Goal: Transaction & Acquisition: Purchase product/service

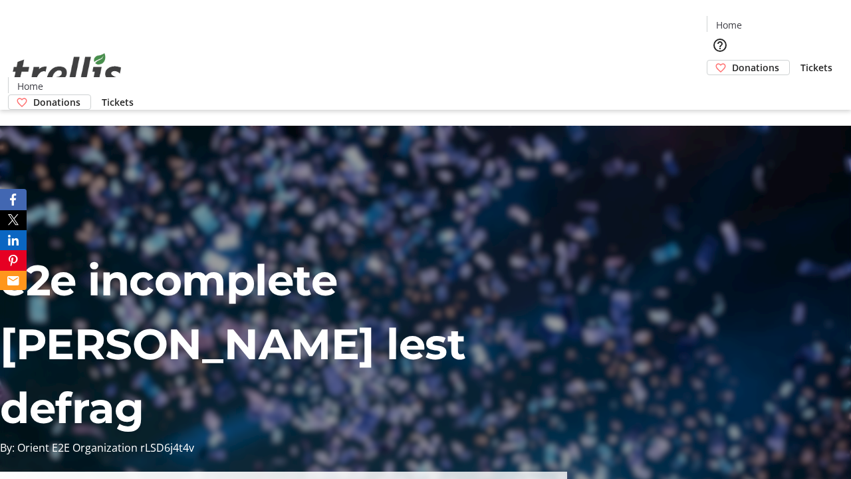
click at [732, 60] on span "Donations" at bounding box center [755, 67] width 47 height 14
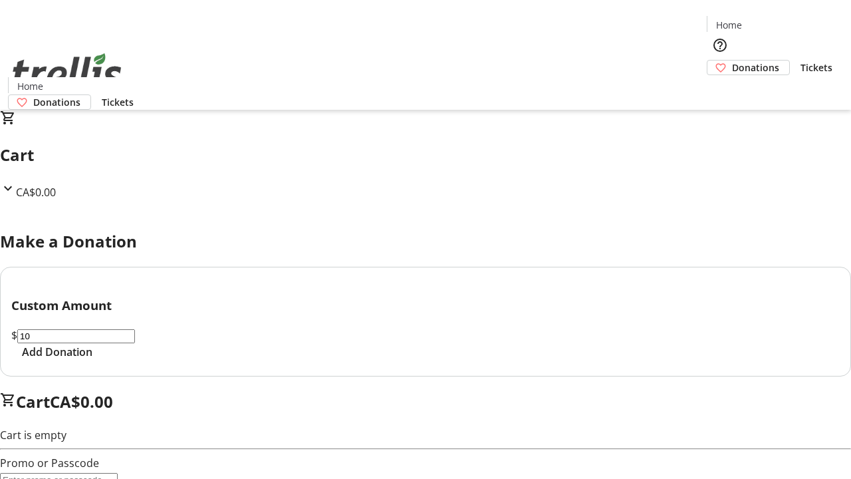
click at [92, 360] on span "Add Donation" at bounding box center [57, 352] width 70 height 16
select select "CA"
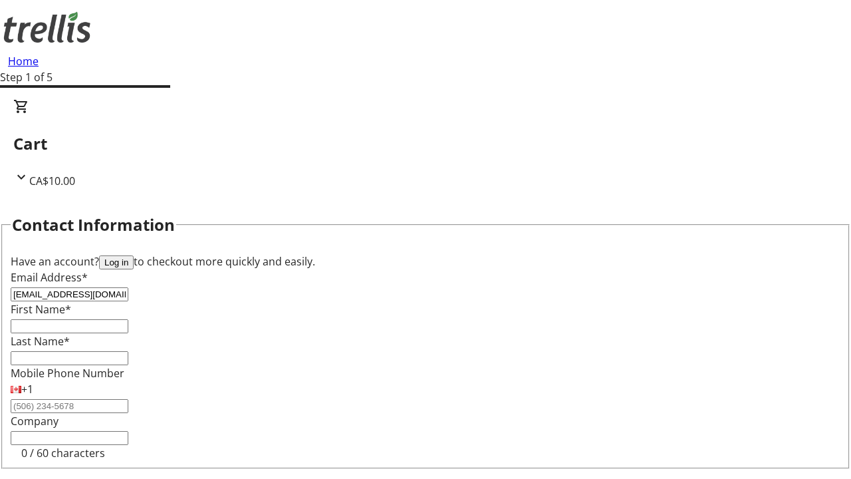
type input "[EMAIL_ADDRESS][DOMAIN_NAME]"
type input "[PERSON_NAME]"
type input "[STREET_ADDRESS][PERSON_NAME]"
type input "Kelowna"
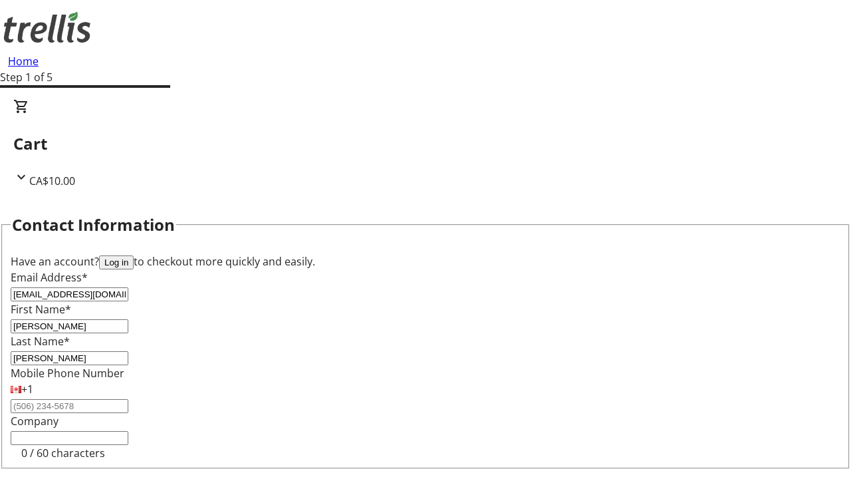
select select "BC"
type input "Kelowna"
type input "V1Y 0C2"
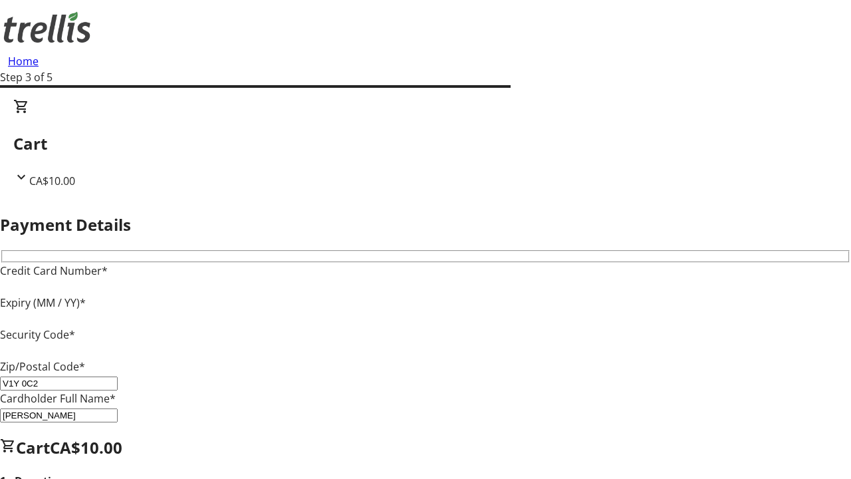
type input "V1Y 0C2"
